Goal: Find contact information: Find contact information

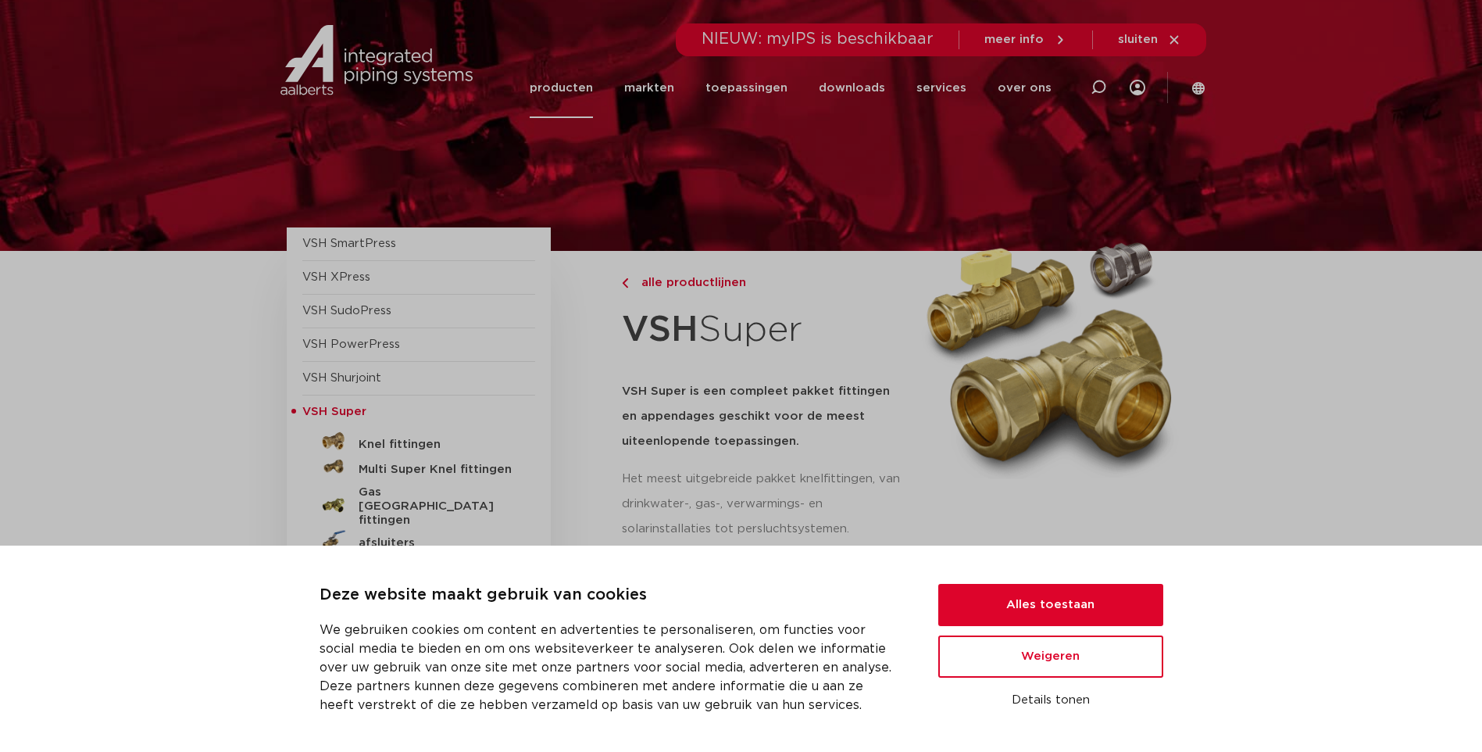
drag, startPoint x: 609, startPoint y: 164, endPoint x: 645, endPoint y: 178, distance: 38.6
click at [623, 175] on div at bounding box center [742, 125] width 930 height 251
click at [1160, 35] on span "sluiten" at bounding box center [1149, 40] width 63 height 14
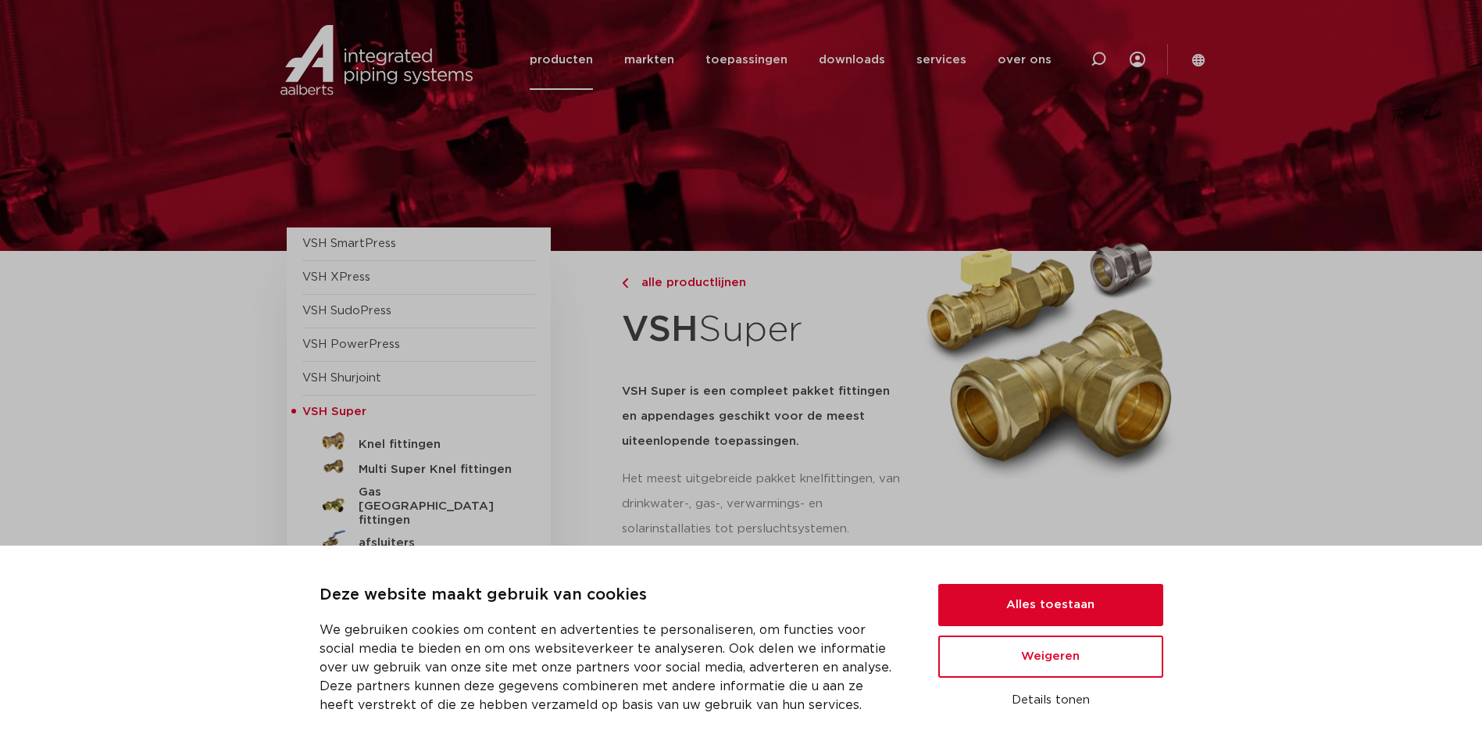
click at [985, 583] on div "Deze website maakt gebruik van cookies We gebruiken cookies om content en adver…" at bounding box center [742, 648] width 844 height 131
click at [1020, 588] on button "Alles toestaan" at bounding box center [1051, 605] width 225 height 42
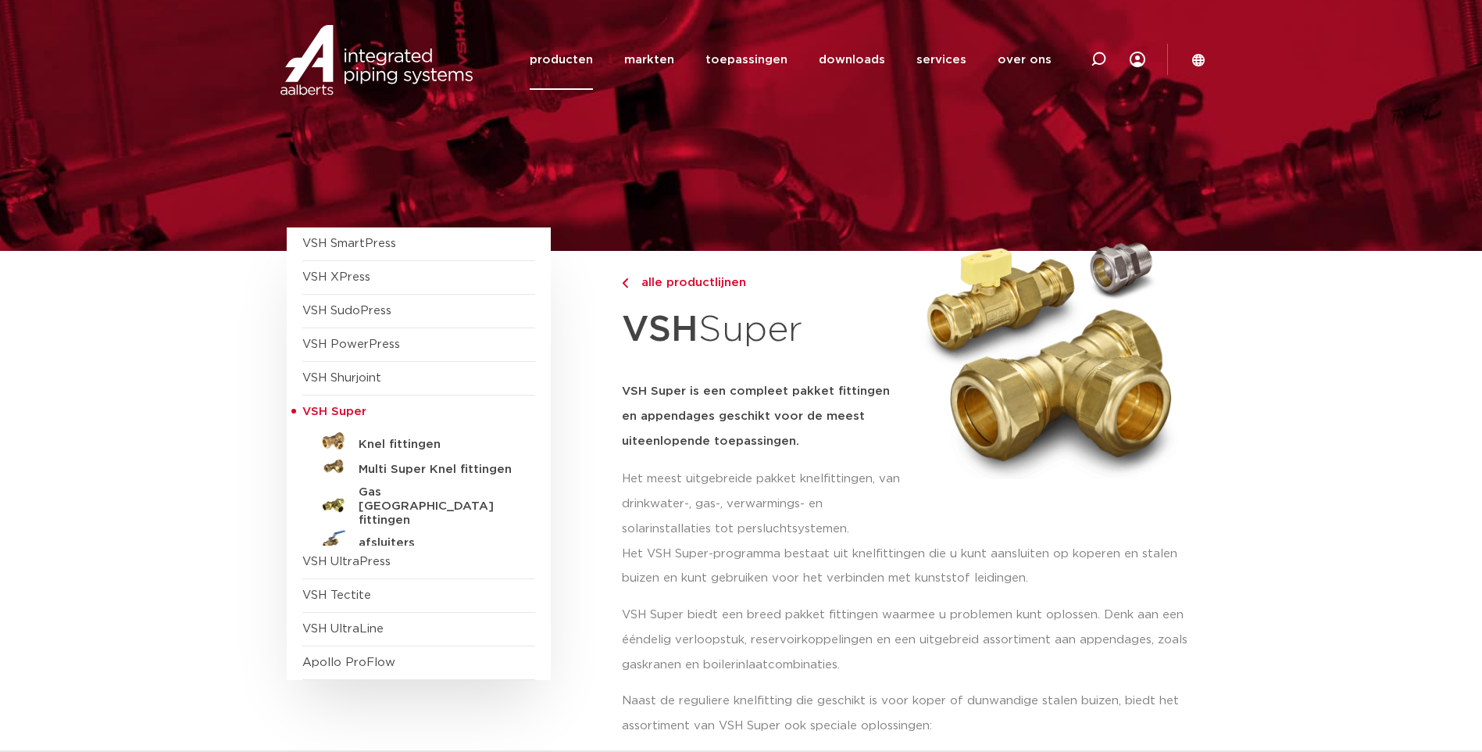
click at [1384, 238] on section at bounding box center [741, 125] width 1482 height 251
click at [1044, 53] on link "over ons" at bounding box center [1025, 60] width 54 height 60
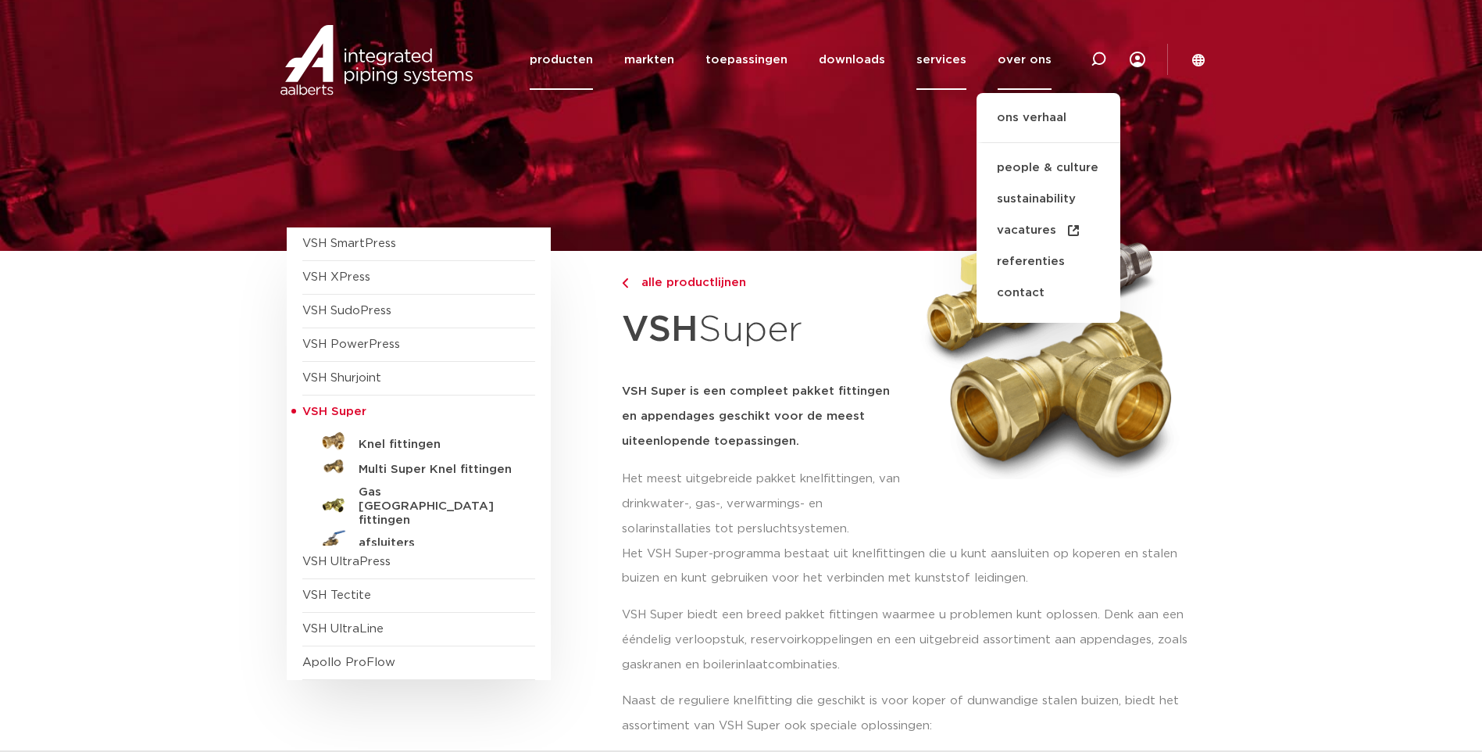
click at [946, 61] on link "services" at bounding box center [942, 60] width 50 height 60
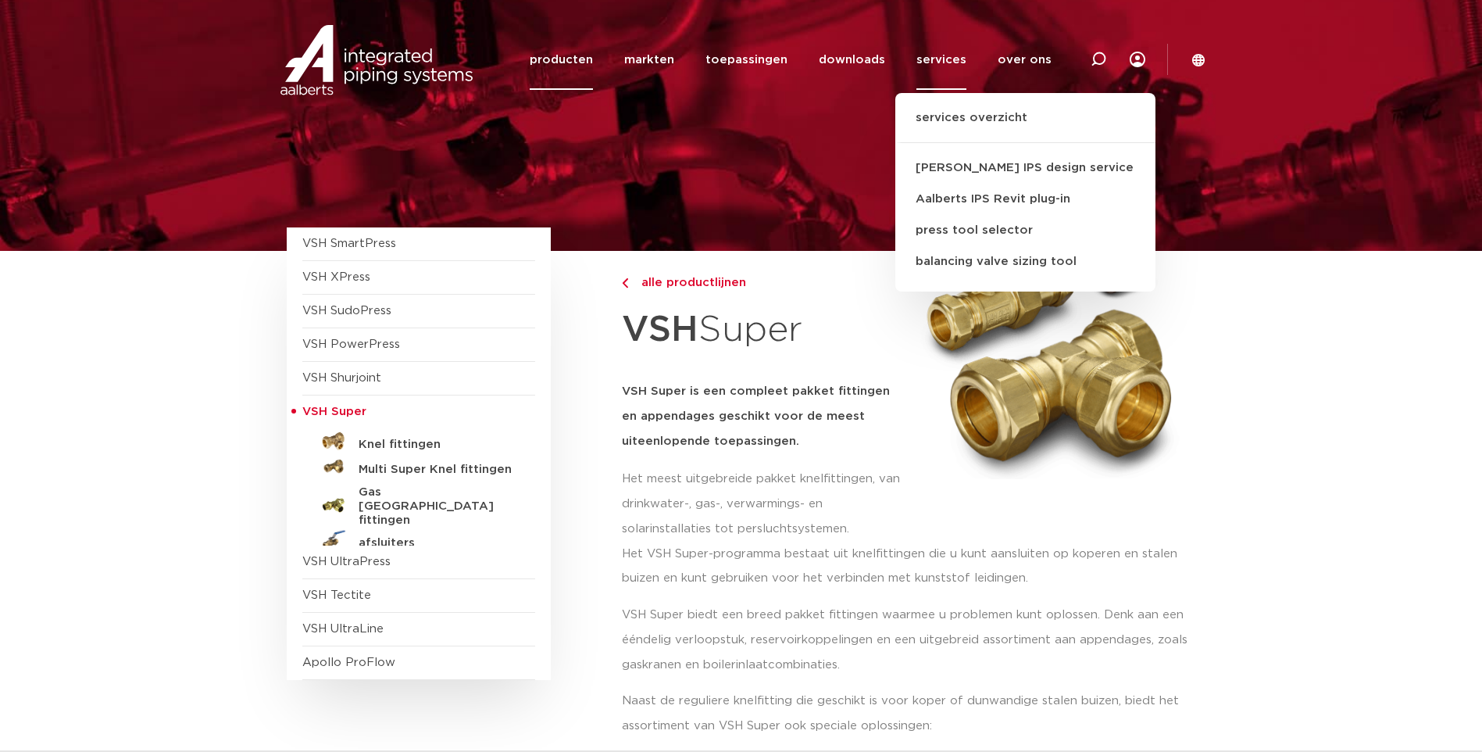
click at [1000, 70] on li "over ons ons verhaal people & culture sustainability vacatures referenties cont…" at bounding box center [1017, 60] width 70 height 60
click at [1027, 56] on link "over ons" at bounding box center [1025, 60] width 54 height 60
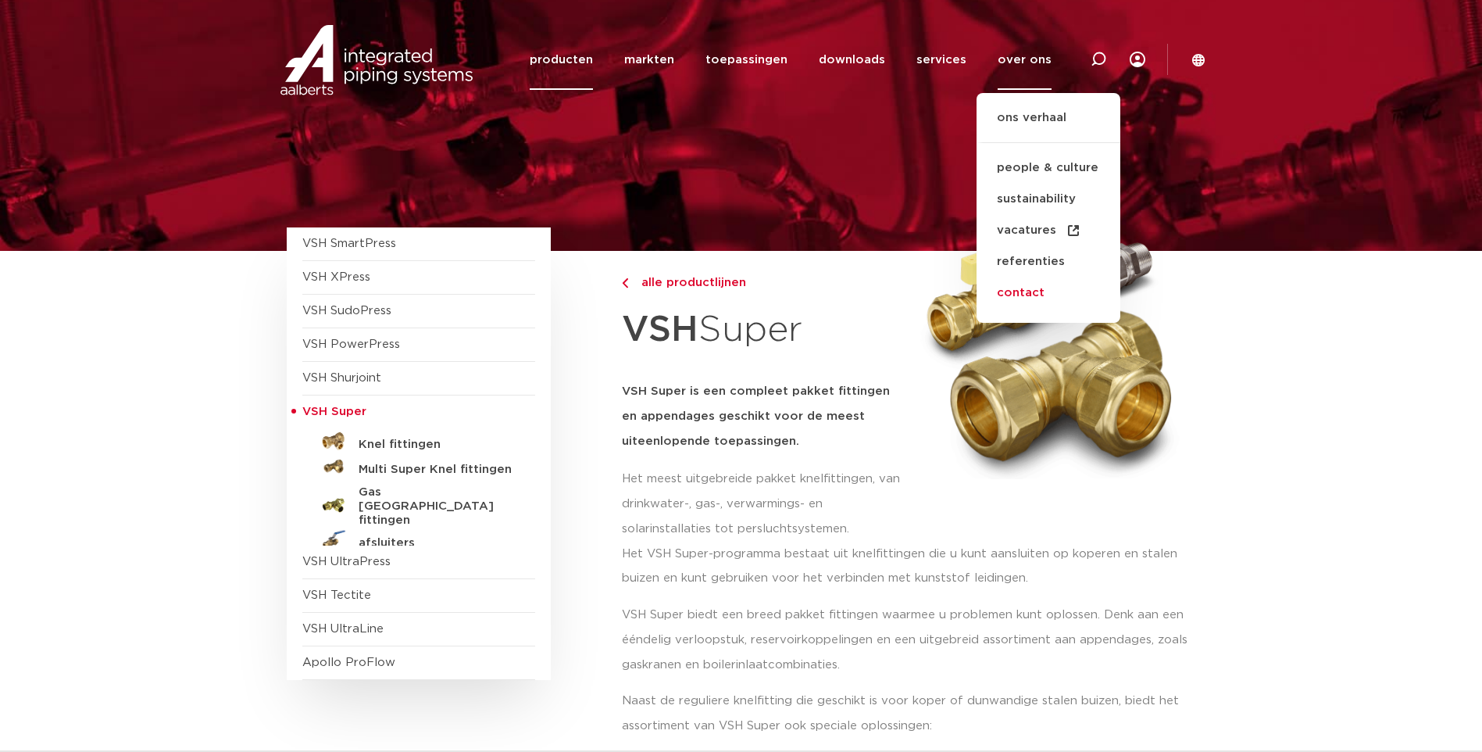
click at [1038, 286] on link "contact" at bounding box center [1049, 292] width 144 height 31
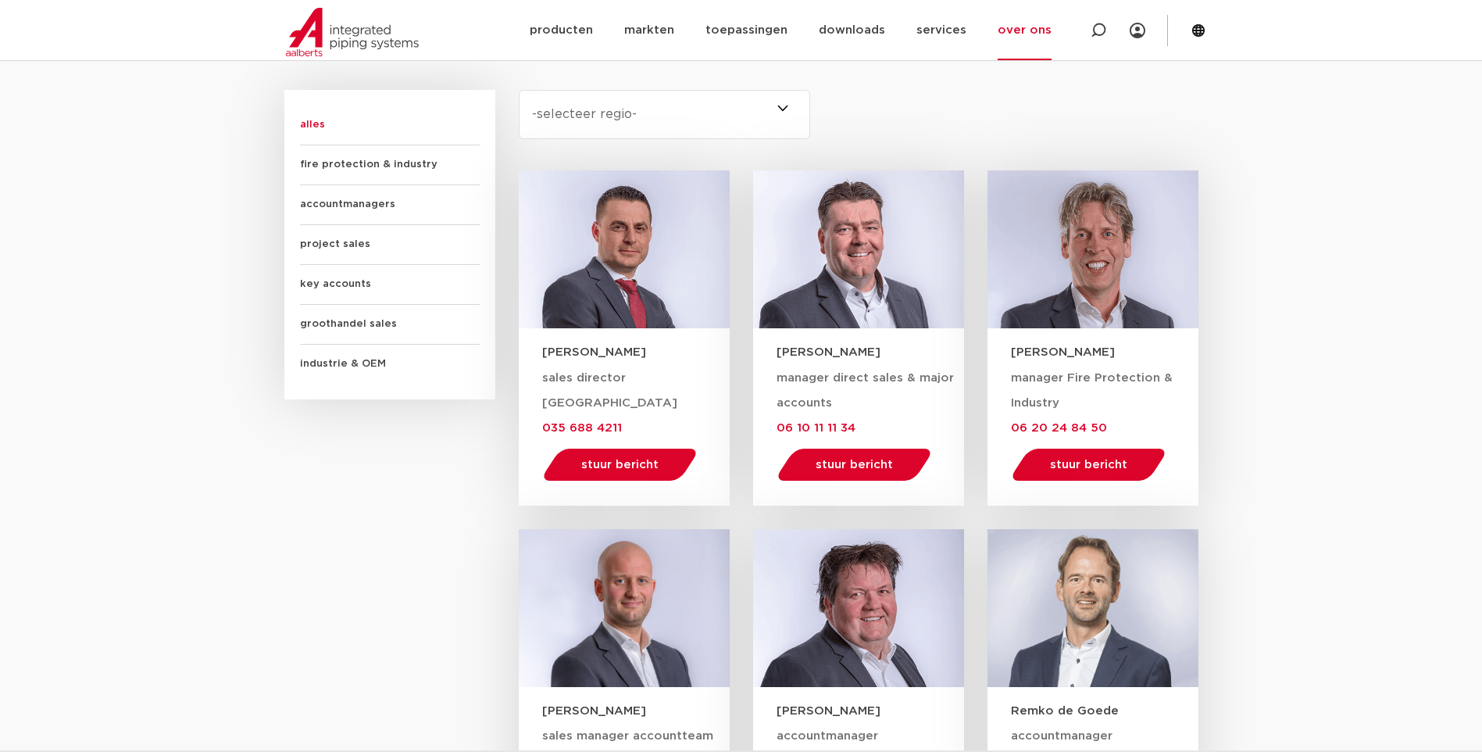
scroll to position [938, 0]
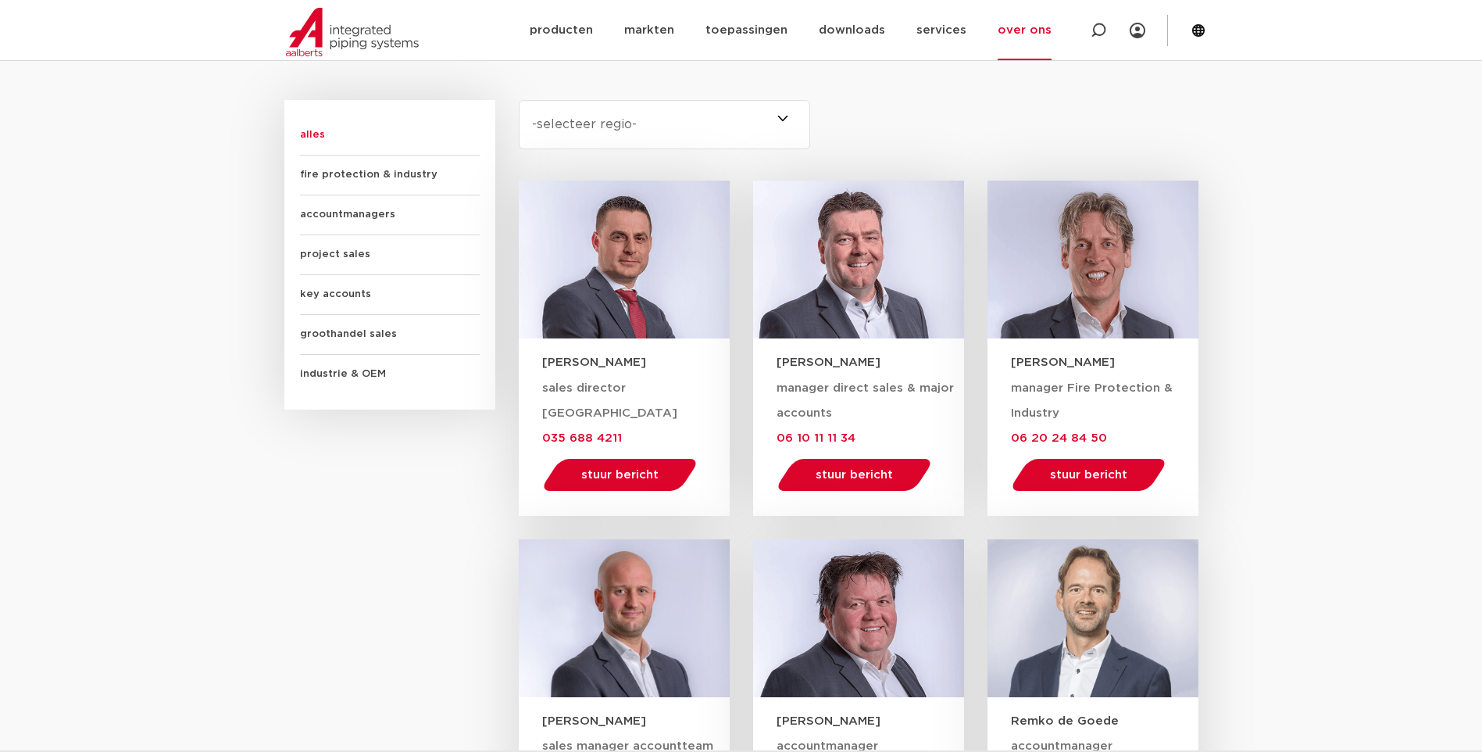
click at [321, 42] on img at bounding box center [352, 32] width 133 height 48
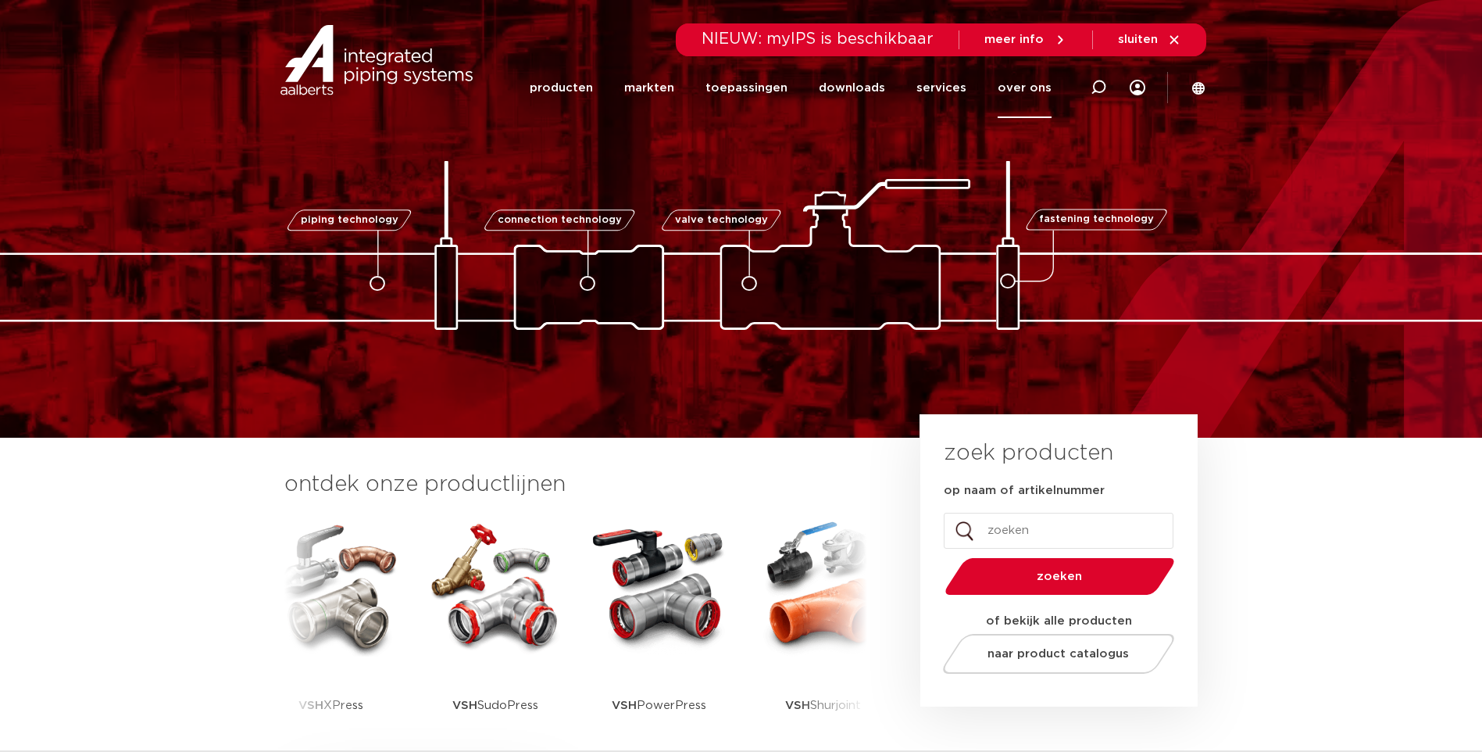
click at [1034, 86] on link "over ons" at bounding box center [1025, 88] width 54 height 60
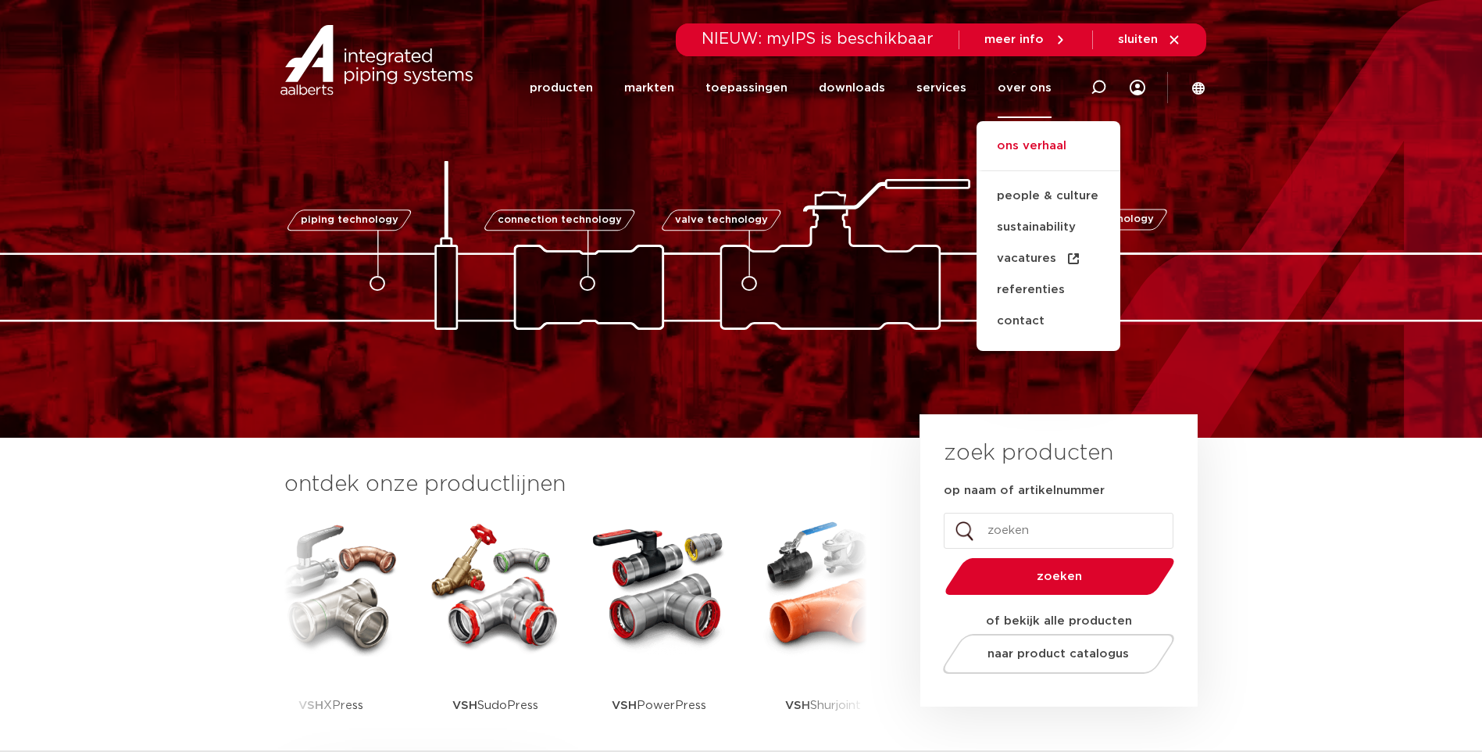
click at [1046, 151] on link "ons verhaal" at bounding box center [1049, 154] width 144 height 34
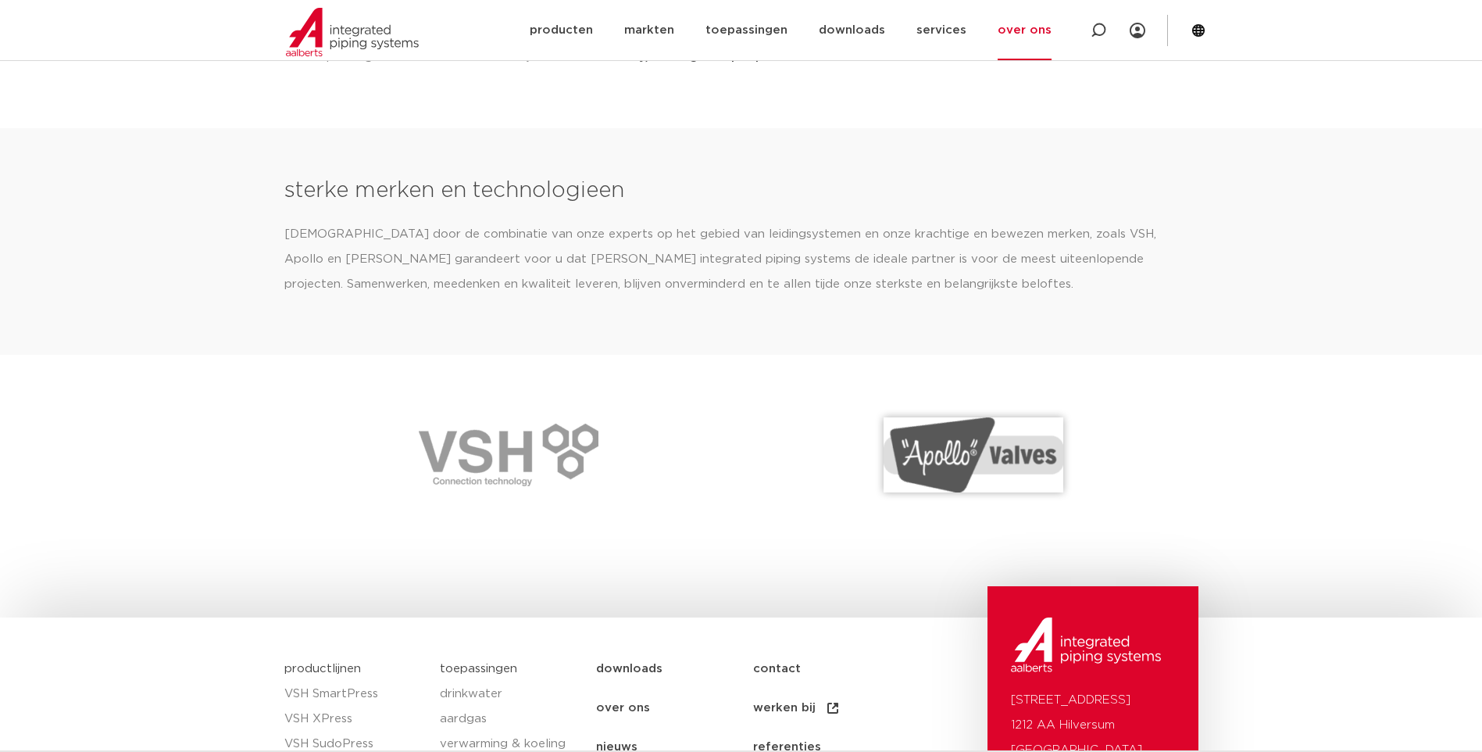
scroll to position [2287, 0]
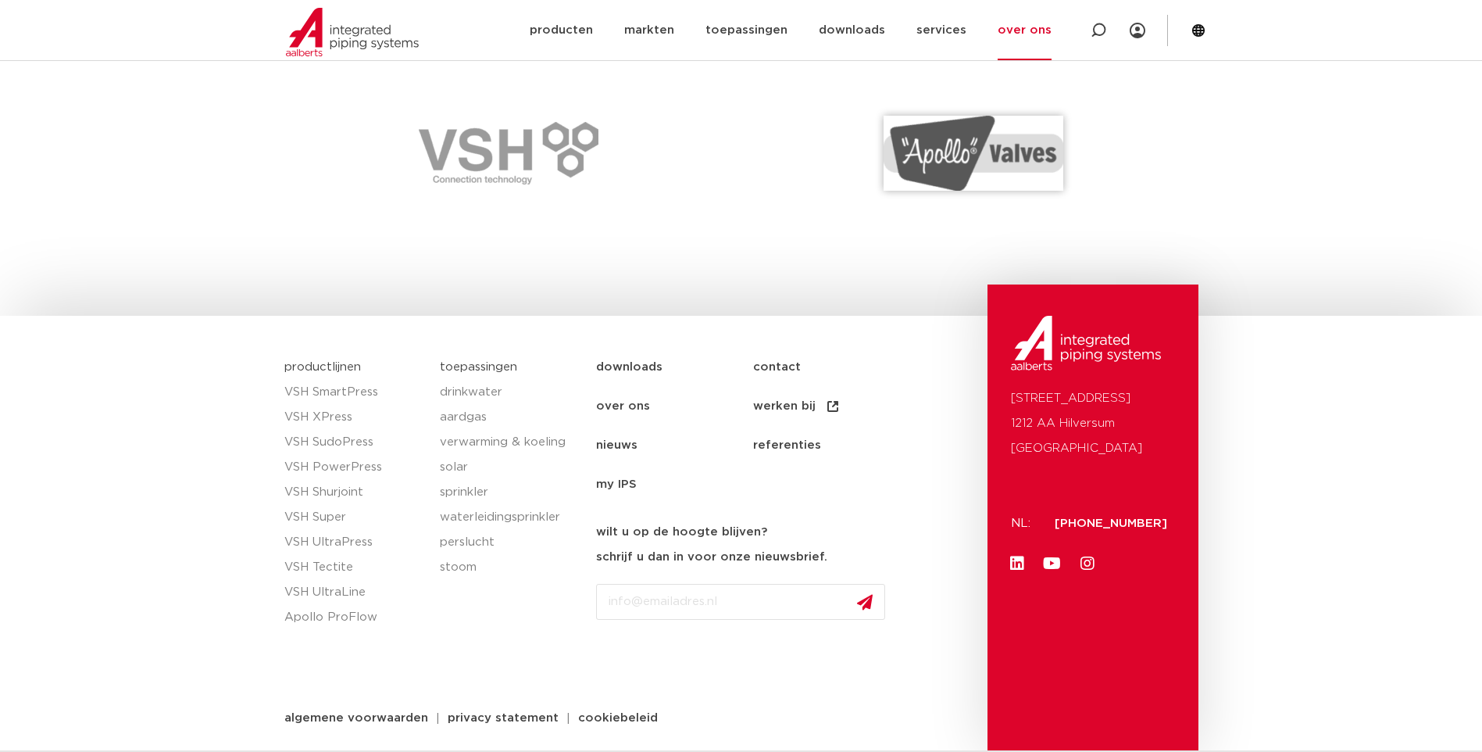
click at [1035, 34] on link "over ons" at bounding box center [1025, 30] width 54 height 60
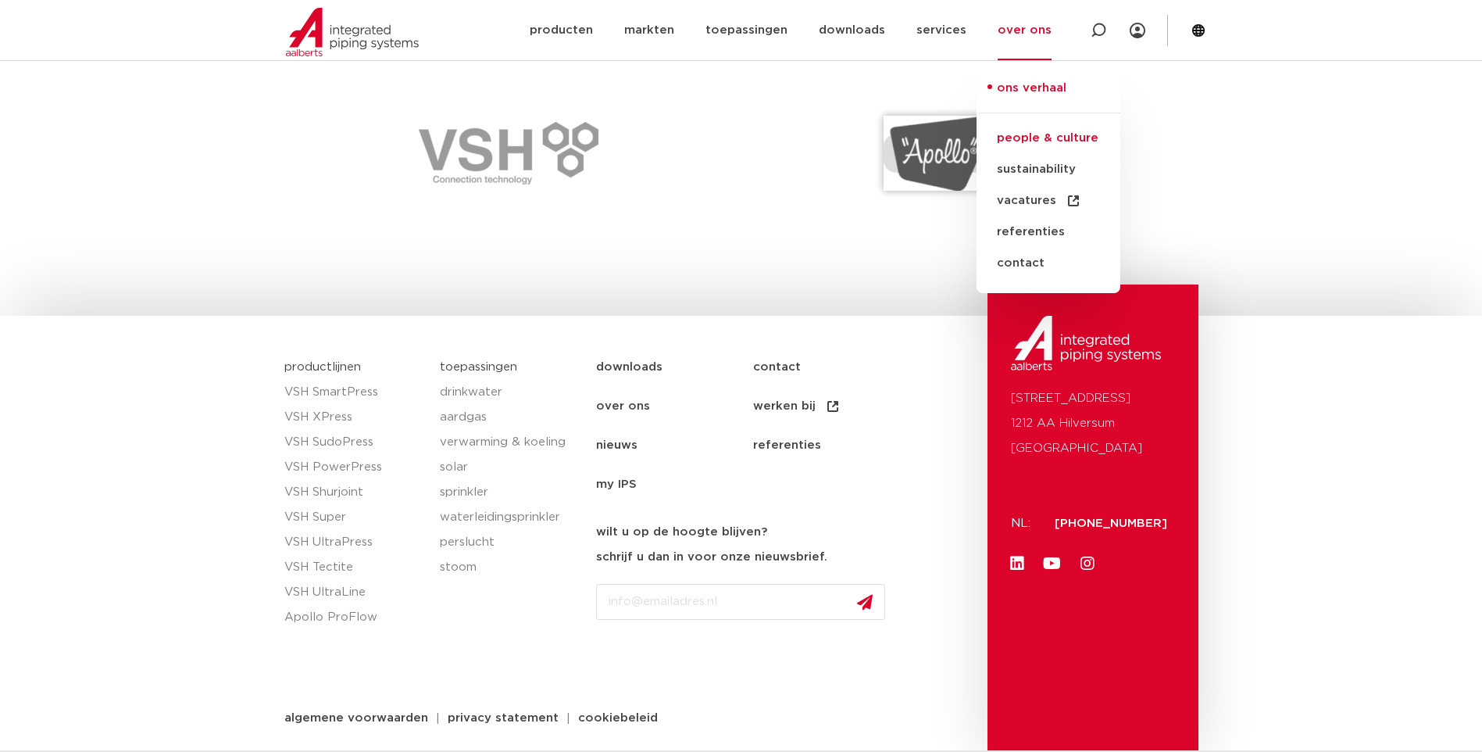
click at [1064, 129] on link "people & culture" at bounding box center [1049, 138] width 144 height 31
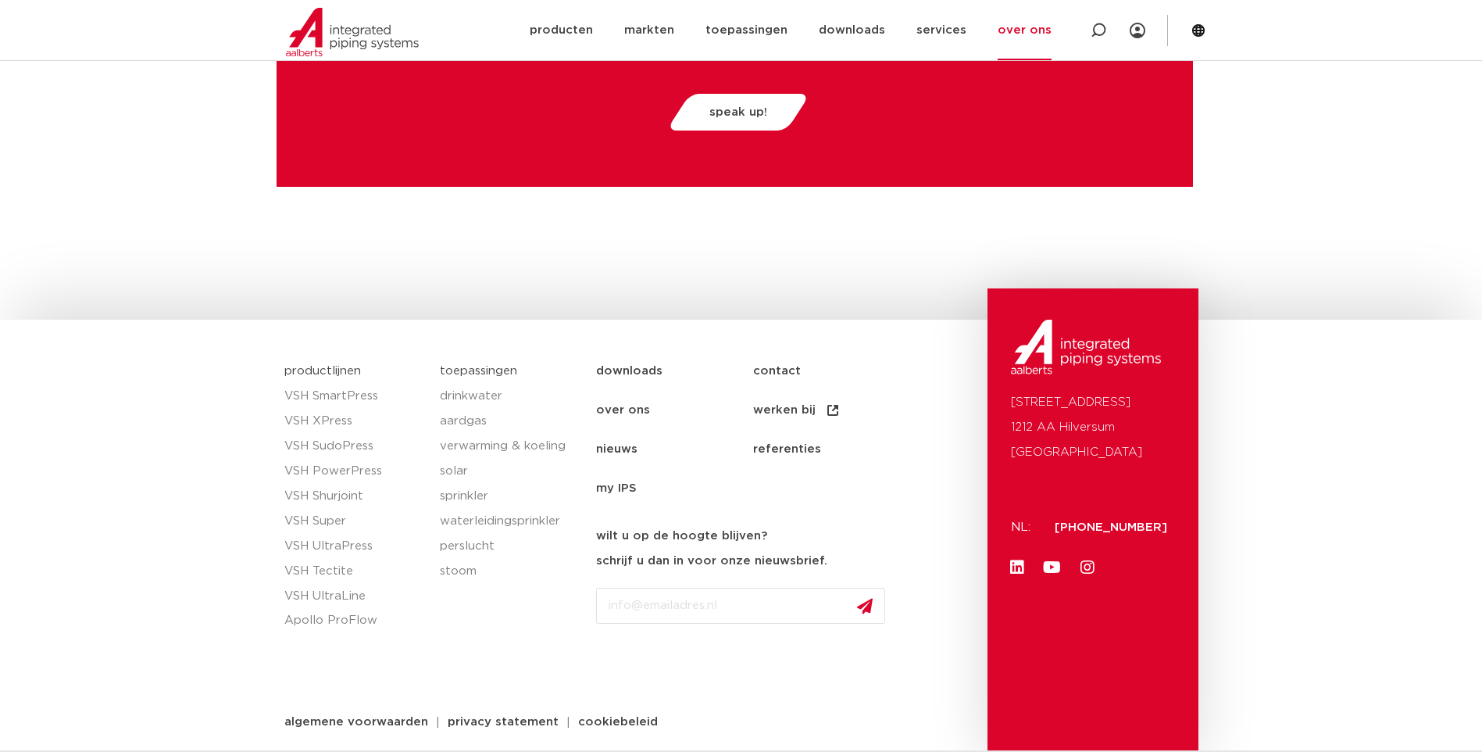
scroll to position [4077, 0]
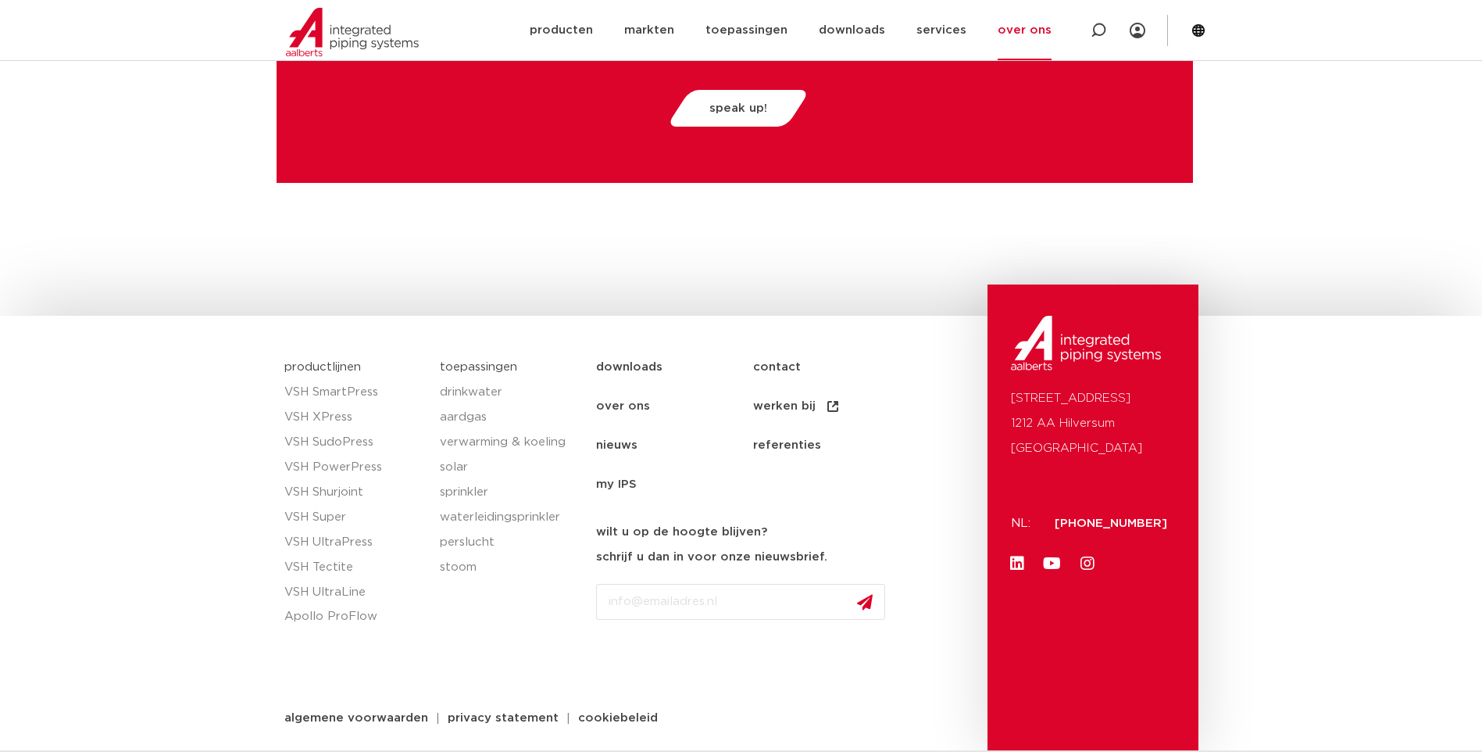
click at [1014, 37] on link "over ons" at bounding box center [1025, 30] width 54 height 60
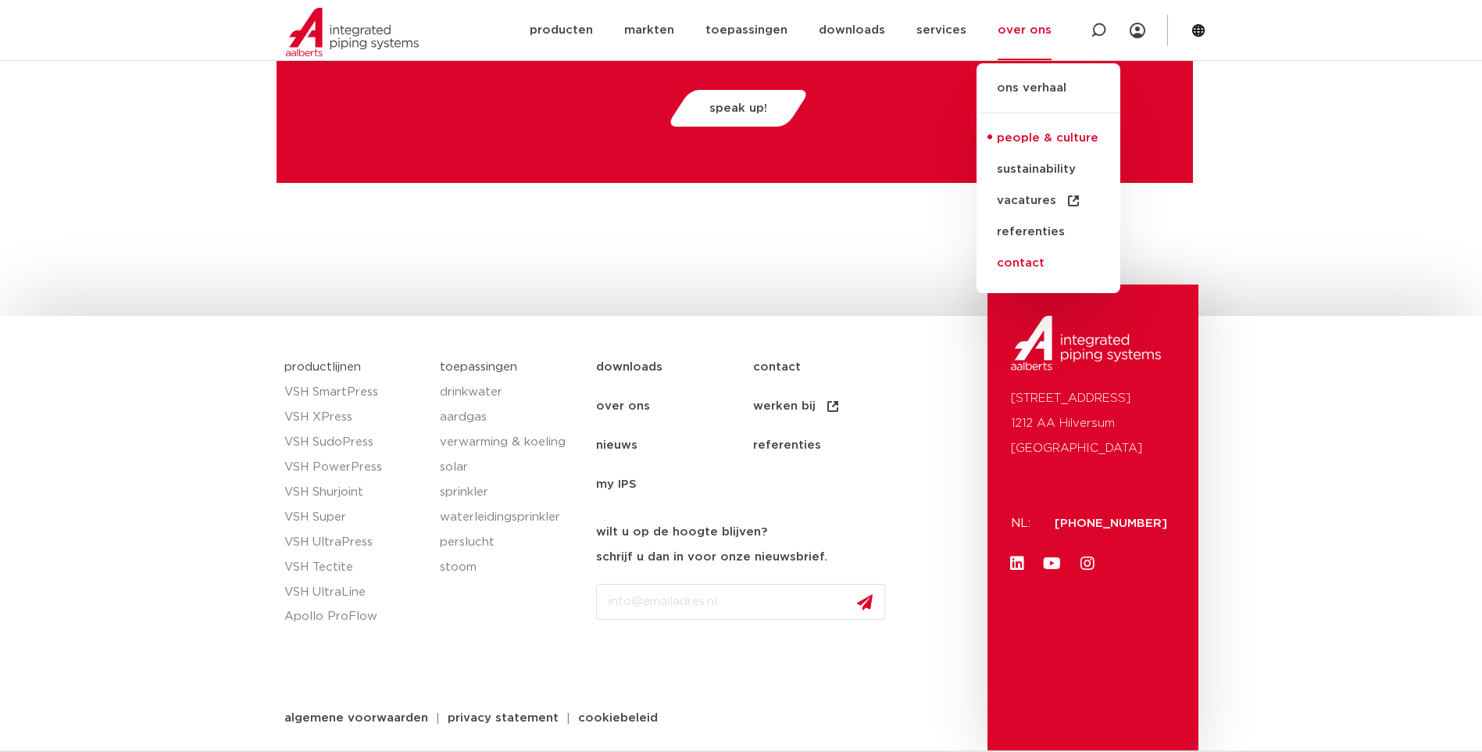
click at [1032, 256] on link "contact" at bounding box center [1049, 263] width 144 height 31
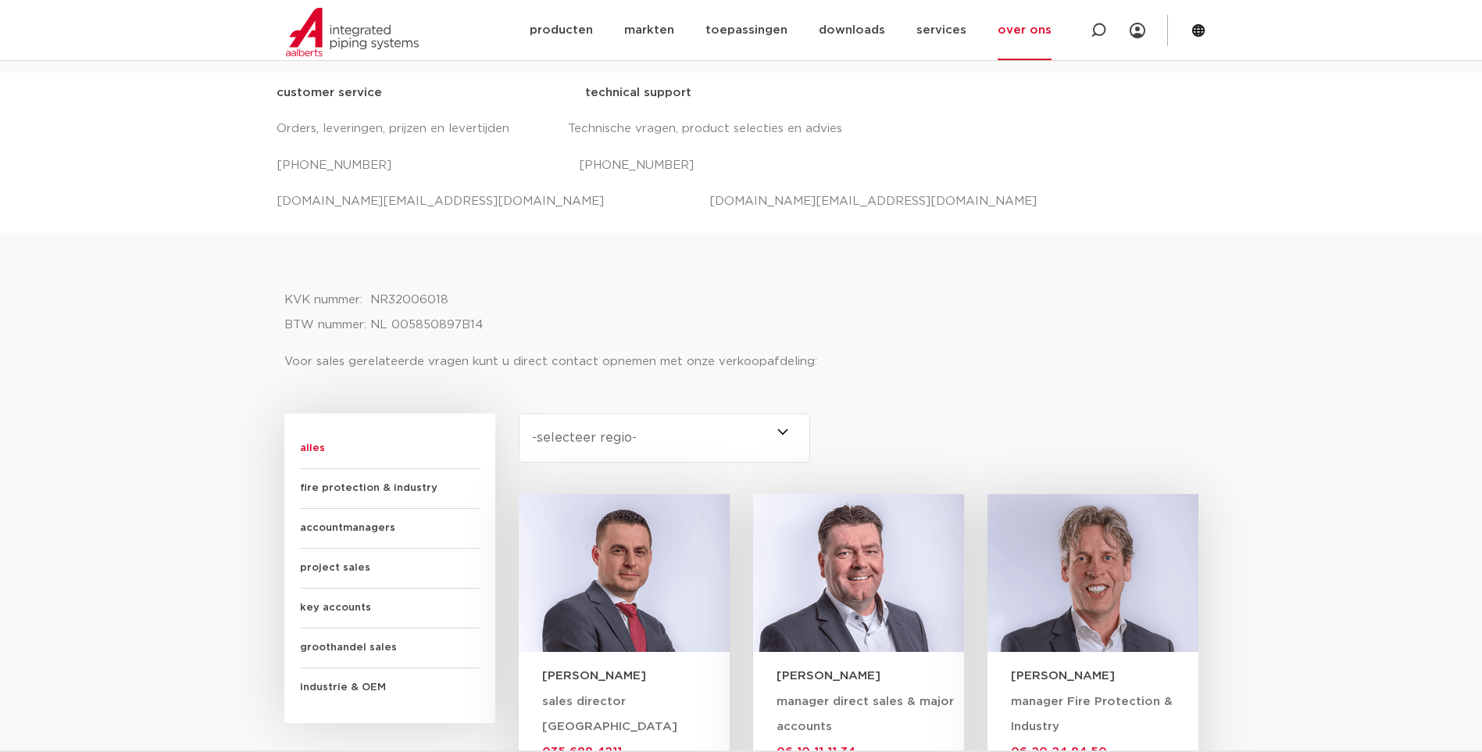
scroll to position [625, 0]
click at [670, 456] on select "-selecteer regio- Heel Nederland (6) Brabant (4) Gelderland (3) Drenthe (2) Fle…" at bounding box center [665, 437] width 292 height 49
click at [519, 413] on select "-selecteer regio- Heel Nederland (6) Brabant (4) Gelderland (3) Drenthe (2) Fle…" at bounding box center [665, 437] width 292 height 49
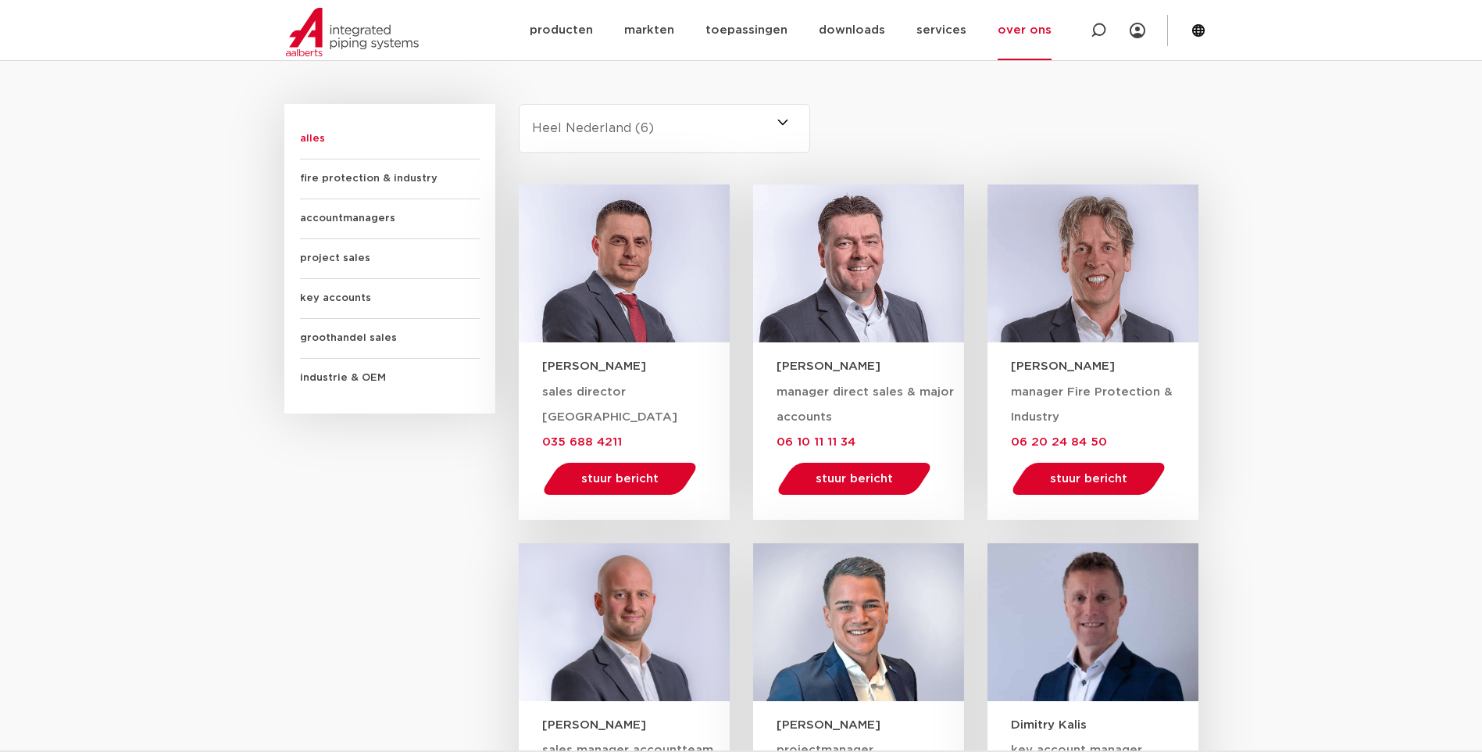
scroll to position [703, 0]
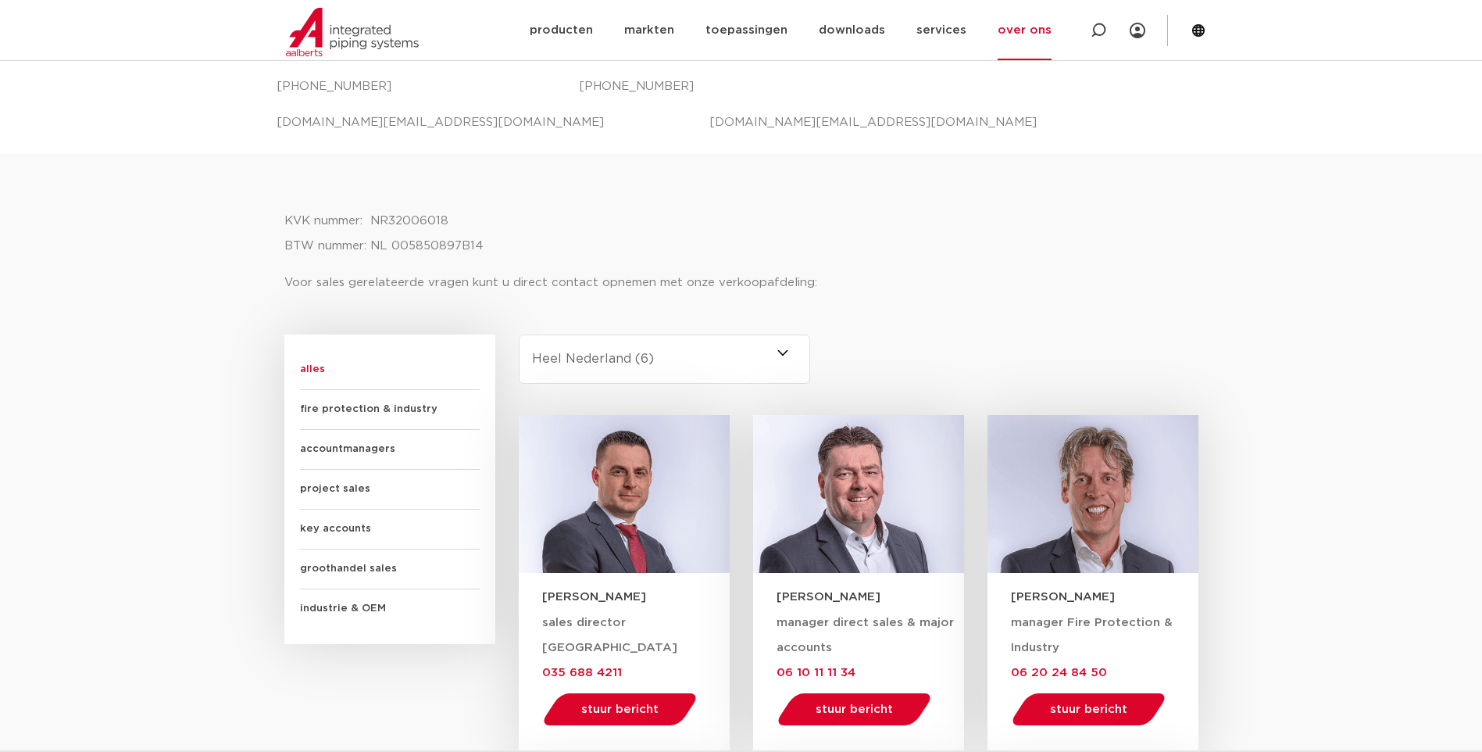
click at [651, 375] on select "-selecteer regio- Heel Nederland (6) Brabant (4) Gelderland (3) Drenthe (2) Fle…" at bounding box center [665, 358] width 292 height 49
select select "gelderland"
click at [519, 334] on select "-selecteer regio- Heel Nederland (6) Brabant (4) Gelderland (3) Drenthe (2) Fle…" at bounding box center [665, 358] width 292 height 49
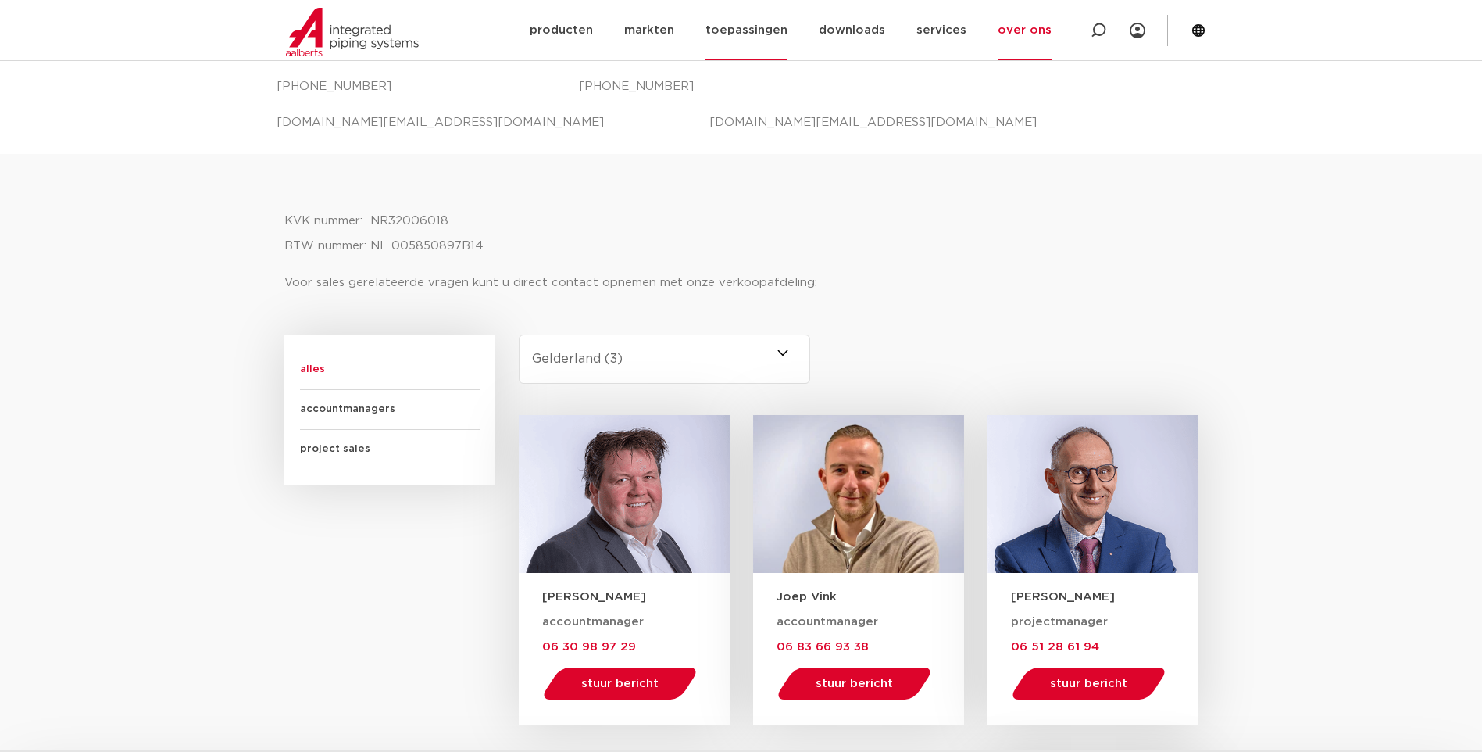
click at [737, 34] on link "toepassingen" at bounding box center [747, 30] width 82 height 60
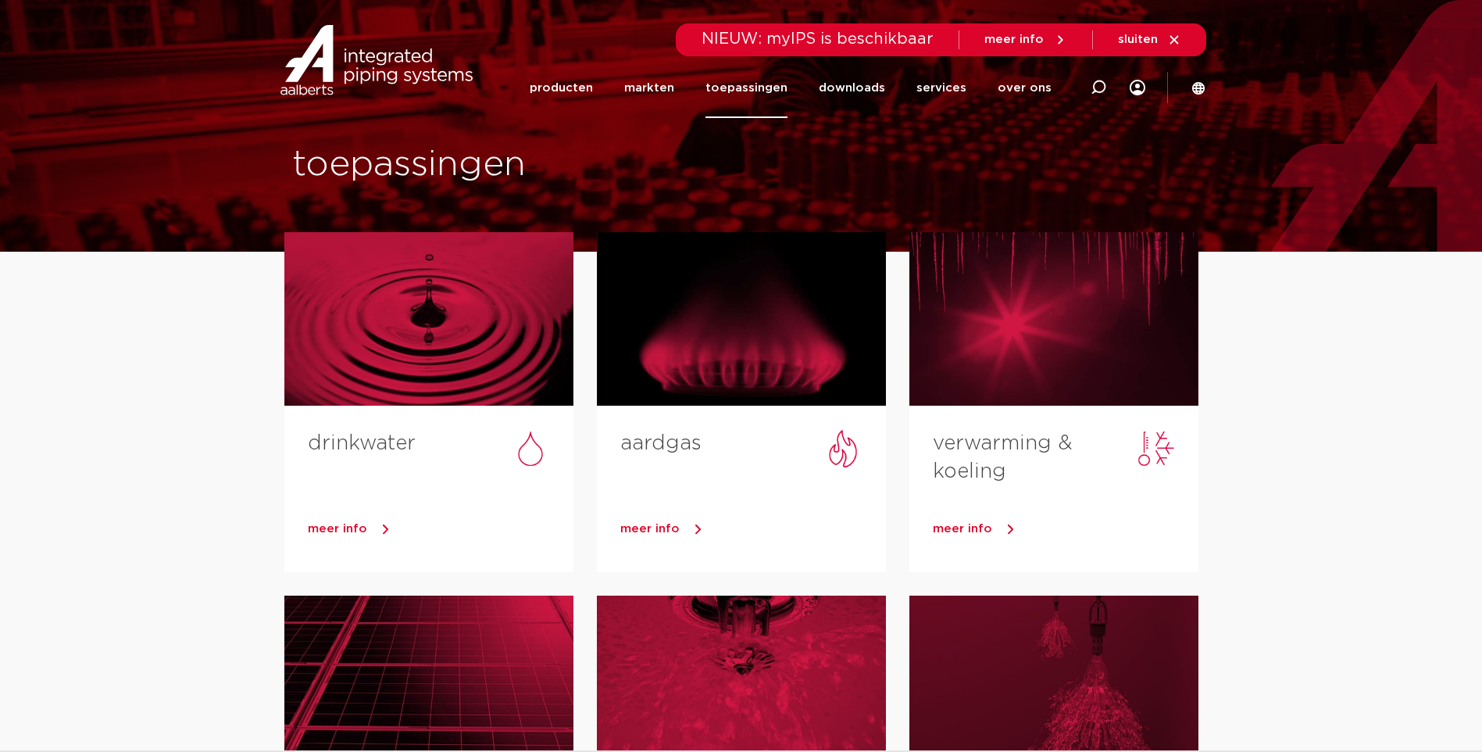
click at [356, 69] on img at bounding box center [377, 60] width 200 height 70
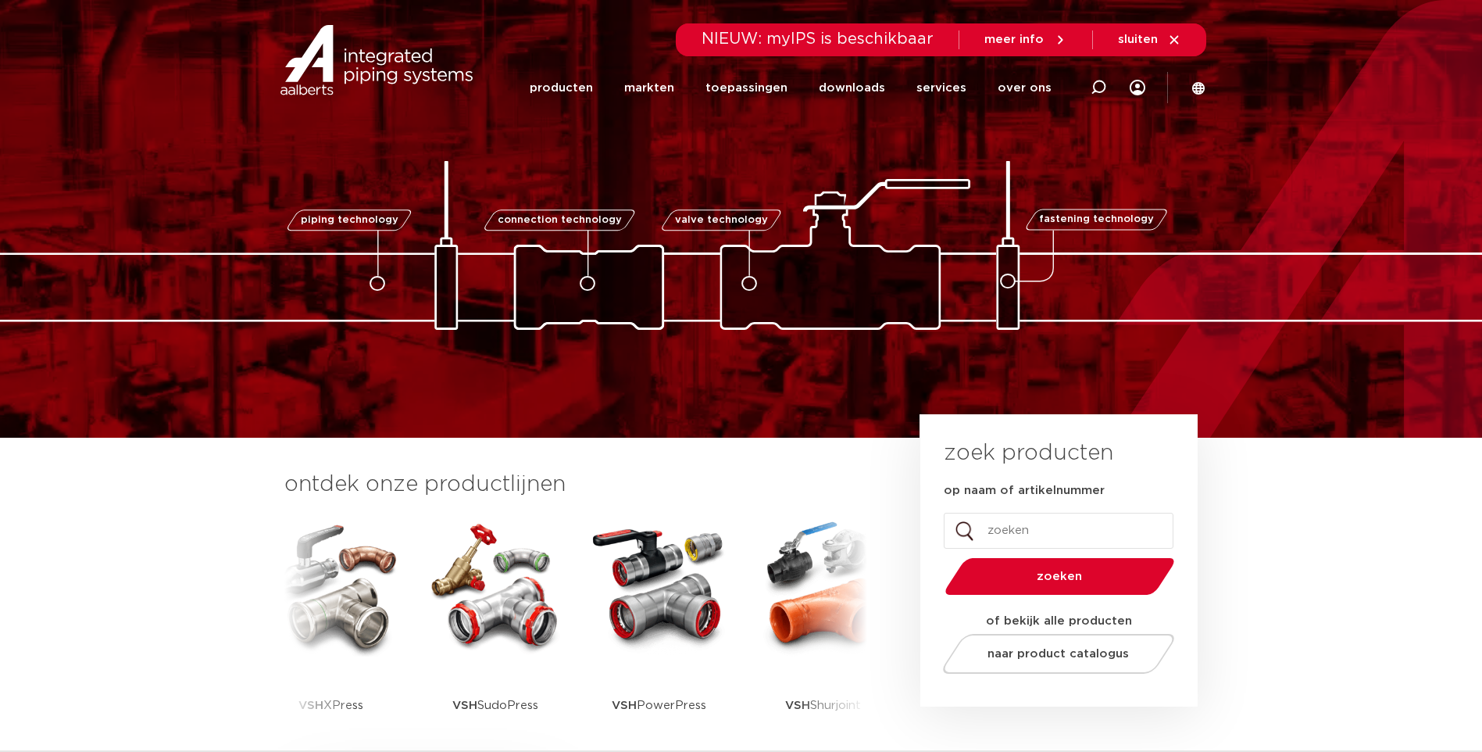
click at [1048, 39] on span "meer info" at bounding box center [1026, 40] width 83 height 14
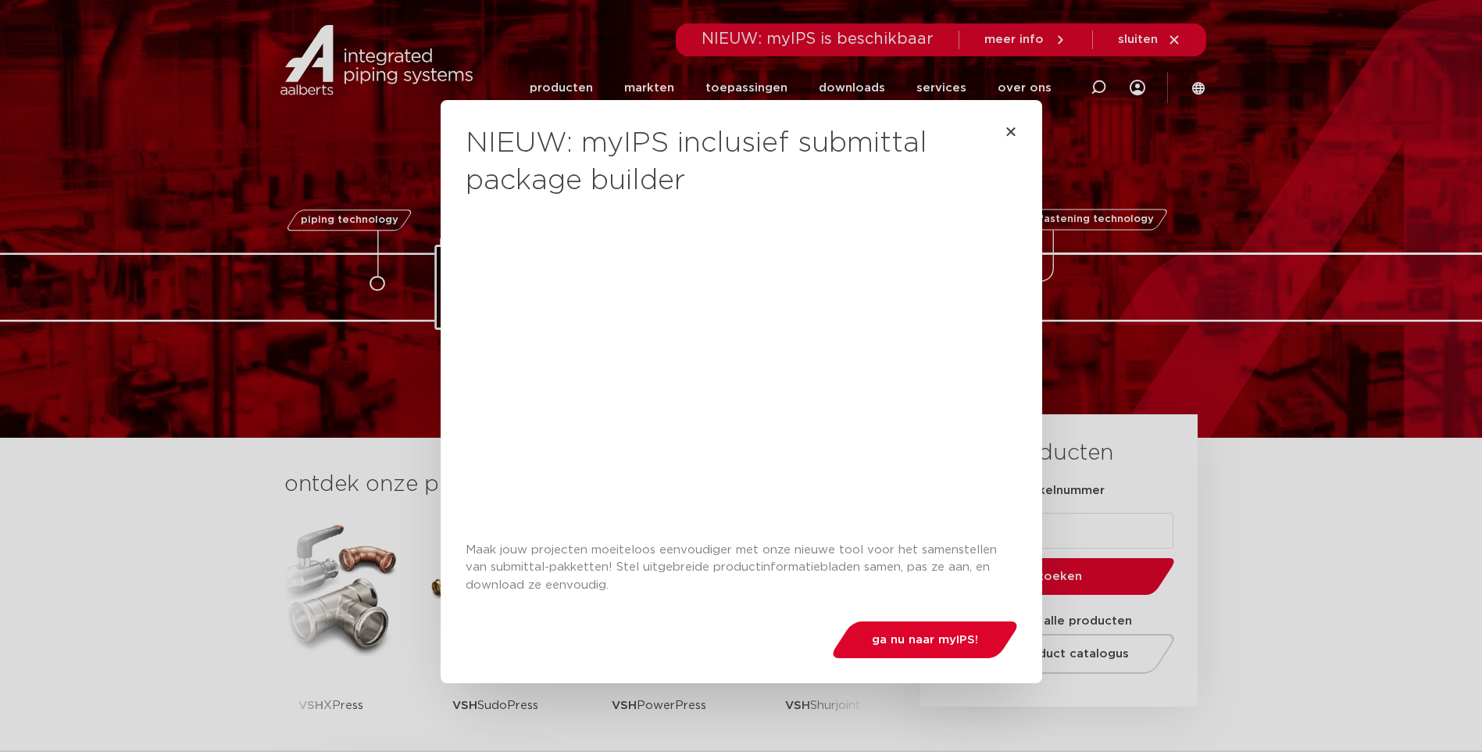
drag, startPoint x: 1055, startPoint y: 111, endPoint x: 1034, endPoint y: 115, distance: 21.5
click at [1042, 114] on div "NIEUW: myIPS inclusief submittal package builder Maak jouw projecten moeiteloos…" at bounding box center [741, 376] width 1482 height 752
click at [1006, 128] on icon "Close" at bounding box center [1011, 131] width 13 height 13
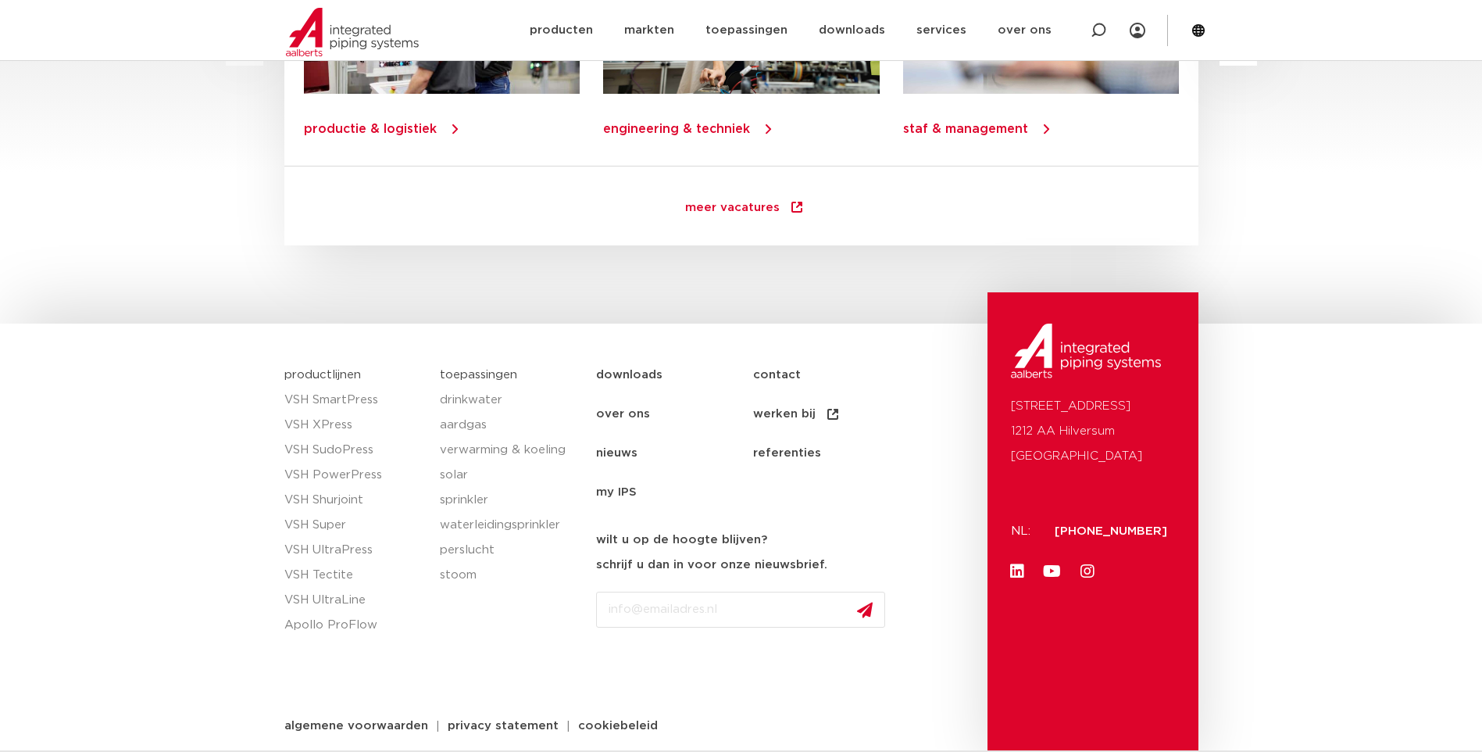
scroll to position [2214, 0]
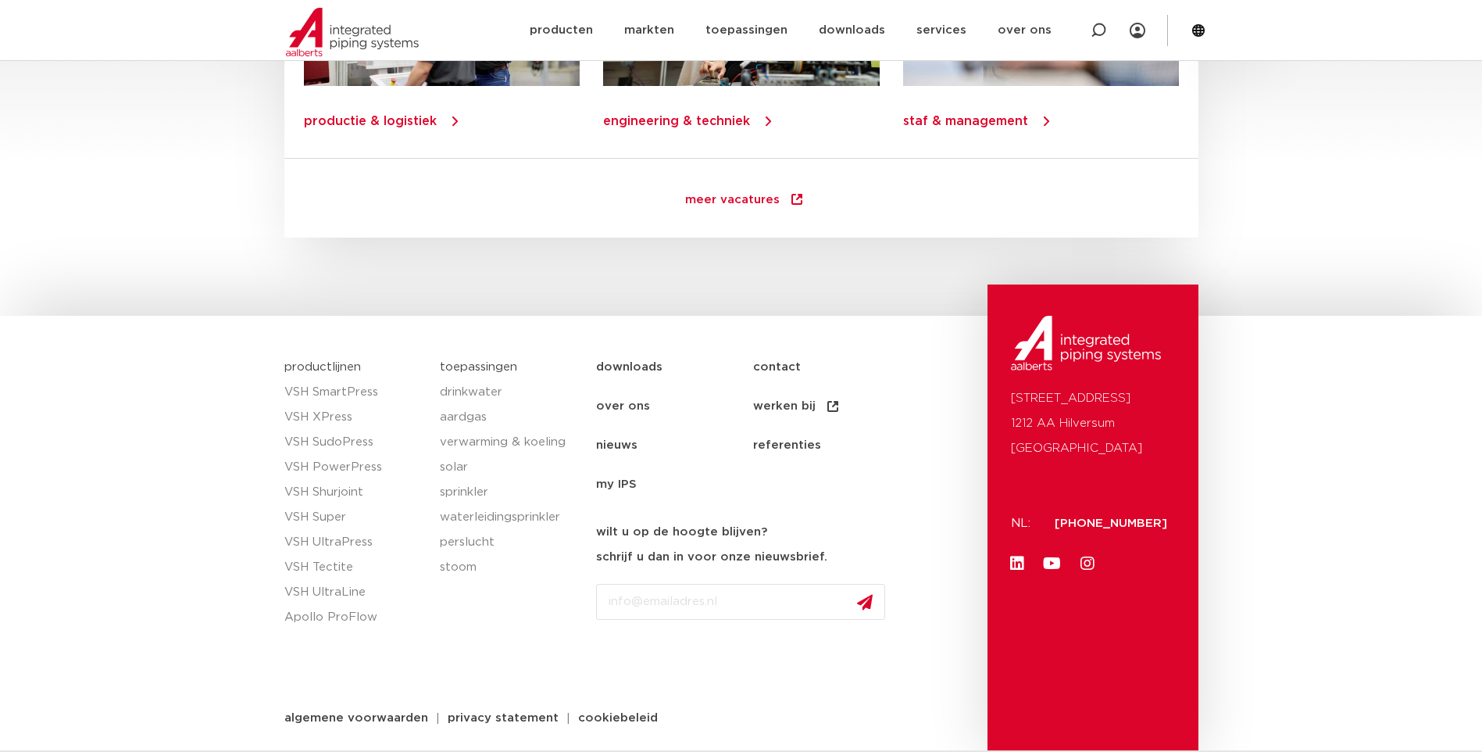
click at [1076, 350] on img at bounding box center [1086, 343] width 150 height 55
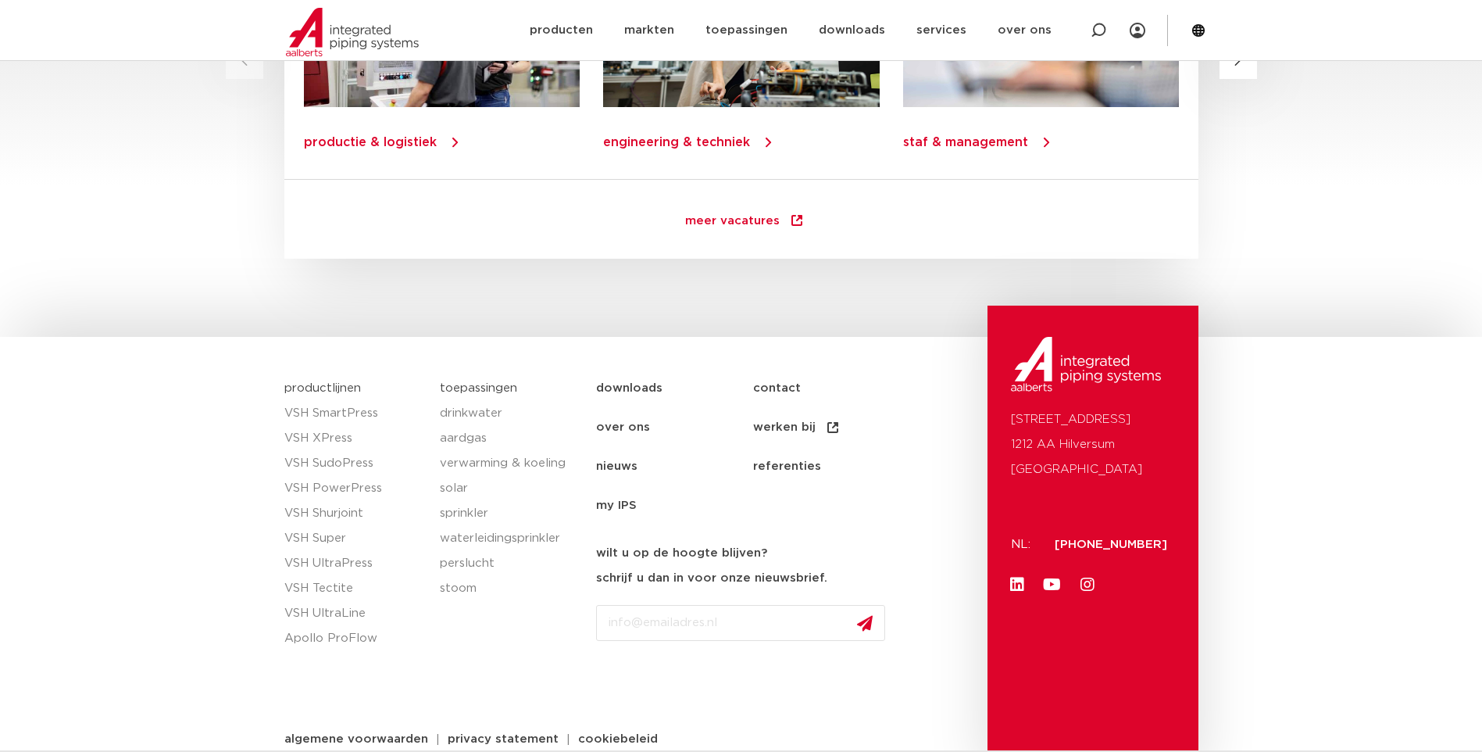
scroll to position [2214, 0]
